Goal: Task Accomplishment & Management: Manage account settings

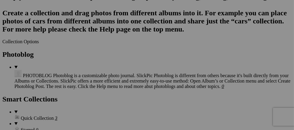
scroll to position [690, 0]
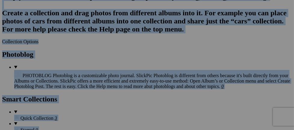
drag, startPoint x: 208, startPoint y: 11, endPoint x: 295, endPoint y: 14, distance: 86.9
drag, startPoint x: 193, startPoint y: 68, endPoint x: 210, endPoint y: 63, distance: 17.9
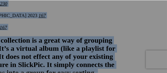
scroll to position [774, 107]
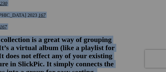
drag, startPoint x: 74, startPoint y: 5, endPoint x: 73, endPoint y: -16, distance: 20.8
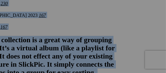
drag, startPoint x: 98, startPoint y: 6, endPoint x: 87, endPoint y: 8, distance: 10.7
drag, startPoint x: 102, startPoint y: 50, endPoint x: 106, endPoint y: 35, distance: 15.1
drag, startPoint x: 103, startPoint y: 20, endPoint x: 93, endPoint y: 20, distance: 10.2
drag, startPoint x: 75, startPoint y: 22, endPoint x: 86, endPoint y: 25, distance: 11.0
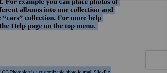
scroll to position [878, 67]
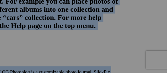
drag, startPoint x: 105, startPoint y: 22, endPoint x: -104, endPoint y: 57, distance: 211.7
drag, startPoint x: 58, startPoint y: 22, endPoint x: -130, endPoint y: 54, distance: 191.1
drag, startPoint x: 48, startPoint y: 22, endPoint x: -23, endPoint y: 83, distance: 93.2
drag, startPoint x: 55, startPoint y: 15, endPoint x: -38, endPoint y: 79, distance: 113.7
drag, startPoint x: 53, startPoint y: 24, endPoint x: -59, endPoint y: 61, distance: 118.2
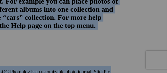
drag, startPoint x: 57, startPoint y: 21, endPoint x: -32, endPoint y: 69, distance: 100.5
drag, startPoint x: 45, startPoint y: 27, endPoint x: -13, endPoint y: 91, distance: 86.0
drag, startPoint x: 44, startPoint y: 23, endPoint x: -23, endPoint y: 100, distance: 102.5
drag, startPoint x: 48, startPoint y: 18, endPoint x: -12, endPoint y: 91, distance: 94.6
drag, startPoint x: 49, startPoint y: 25, endPoint x: -3, endPoint y: 101, distance: 92.0
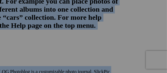
drag, startPoint x: 59, startPoint y: 19, endPoint x: -78, endPoint y: 100, distance: 158.8
drag, startPoint x: 50, startPoint y: 25, endPoint x: -69, endPoint y: 105, distance: 143.3
drag, startPoint x: 48, startPoint y: 24, endPoint x: -42, endPoint y: 96, distance: 115.5
drag, startPoint x: 58, startPoint y: 22, endPoint x: 1, endPoint y: 102, distance: 97.9
drag, startPoint x: 51, startPoint y: 26, endPoint x: -14, endPoint y: 105, distance: 102.7
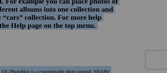
drag, startPoint x: 47, startPoint y: 25, endPoint x: -58, endPoint y: 91, distance: 124.0
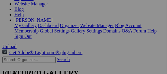
scroll to position [103, 0]
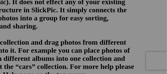
scroll to position [860, 90]
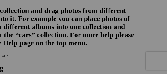
drag, startPoint x: 143, startPoint y: 42, endPoint x: -33, endPoint y: 24, distance: 176.8
drag, startPoint x: 33, startPoint y: 46, endPoint x: 14, endPoint y: 91, distance: 48.6
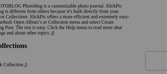
scroll to position [920, 90]
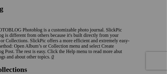
drag, startPoint x: 30, startPoint y: 61, endPoint x: -77, endPoint y: 35, distance: 109.9
drag, startPoint x: 33, startPoint y: 56, endPoint x: -48, endPoint y: 63, distance: 81.8
drag, startPoint x: 31, startPoint y: 59, endPoint x: -45, endPoint y: 60, distance: 76.4
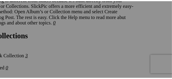
scroll to position [972, 90]
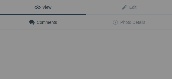
click at [30, 15] on link "Comments" at bounding box center [43, 22] width 86 height 14
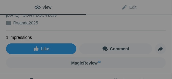
scroll to position [27, 0]
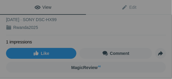
drag, startPoint x: 163, startPoint y: 35, endPoint x: 170, endPoint y: 14, distance: 21.9
click at [167, 14] on div "View Edit Add to Quick Collection Remove from Quick Collection Hide from Public…" at bounding box center [86, 39] width 172 height 79
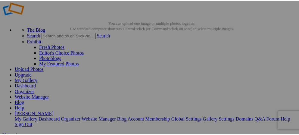
scroll to position [36, 0]
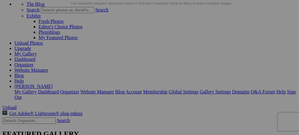
click at [0, 0] on button at bounding box center [0, 0] width 0 height 0
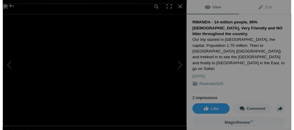
scroll to position [0, 0]
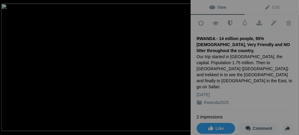
click at [169, 104] on img at bounding box center [96, 67] width 190 height 127
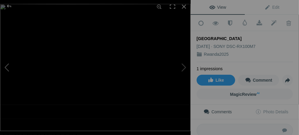
click at [6, 66] on button at bounding box center [22, 67] width 45 height 48
click at [182, 66] on button at bounding box center [167, 67] width 45 height 48
click at [183, 5] on div at bounding box center [183, 6] width 13 height 13
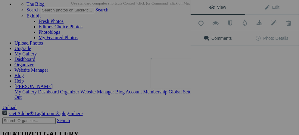
click at [175, 84] on button at bounding box center [167, 67] width 45 height 48
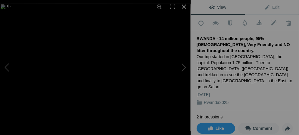
click at [183, 5] on div at bounding box center [183, 6] width 13 height 13
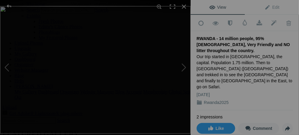
click at [182, 84] on button at bounding box center [167, 67] width 45 height 48
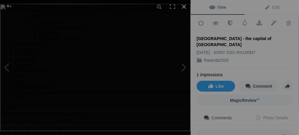
click at [183, 8] on div at bounding box center [183, 6] width 13 height 13
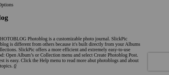
scroll to position [943, 26]
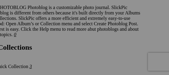
drag, startPoint x: 91, startPoint y: 40, endPoint x: -62, endPoint y: 86, distance: 160.0
drag, startPoint x: 62, startPoint y: 18, endPoint x: 48, endPoint y: 3, distance: 20.2
drag, startPoint x: 89, startPoint y: 43, endPoint x: 85, endPoint y: 19, distance: 24.7
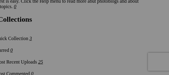
scroll to position [876, 26]
